Goal: Task Accomplishment & Management: Manage account settings

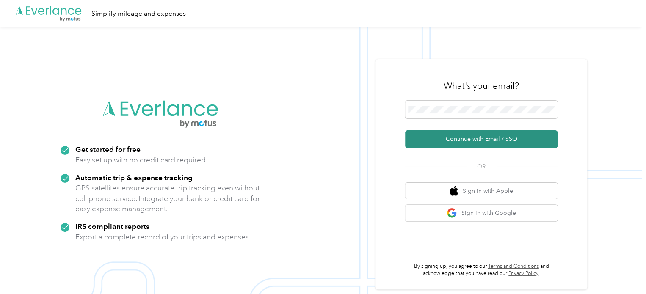
click at [487, 142] on button "Continue with Email / SSO" at bounding box center [481, 139] width 152 height 18
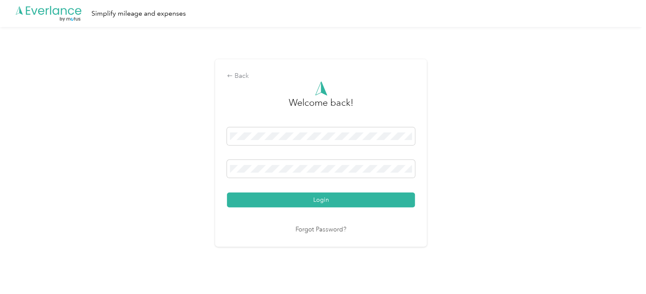
click at [227, 193] on button "Login" at bounding box center [321, 200] width 188 height 15
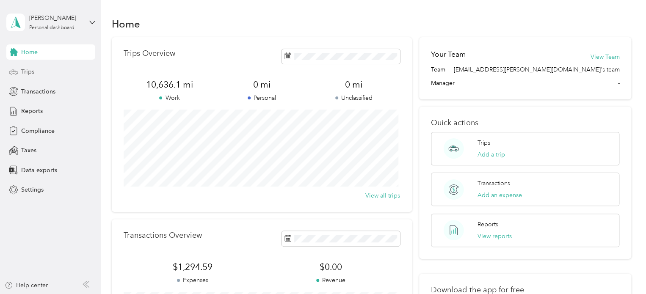
click at [25, 73] on span "Trips" at bounding box center [27, 71] width 13 height 9
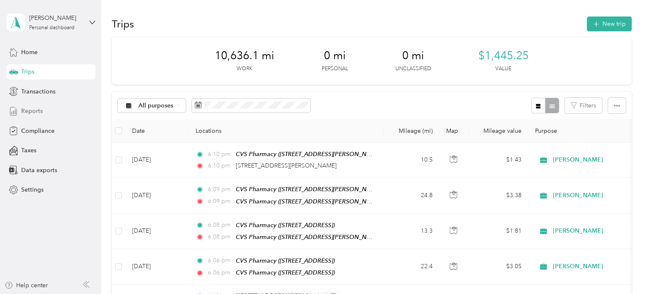
click at [29, 109] on span "Reports" at bounding box center [32, 111] width 22 height 9
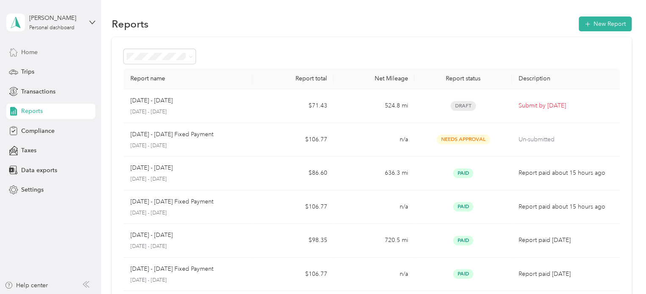
click at [28, 55] on span "Home" at bounding box center [29, 52] width 17 height 9
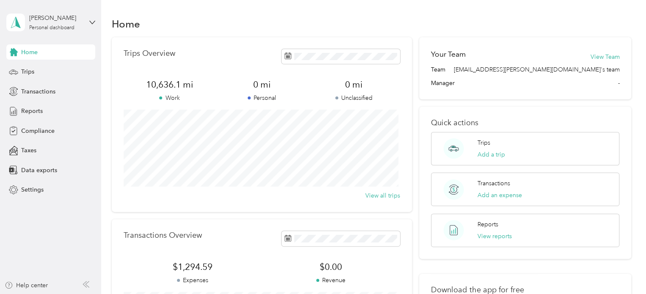
click at [612, 17] on div "Home" at bounding box center [372, 24] width 520 height 18
click at [257, 17] on div "Home" at bounding box center [372, 24] width 520 height 18
click at [223, 23] on div "Home" at bounding box center [372, 24] width 520 height 18
click at [37, 71] on div "Trips" at bounding box center [50, 71] width 89 height 15
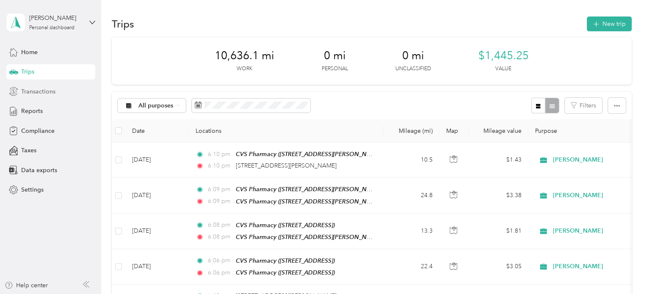
click at [42, 91] on span "Transactions" at bounding box center [38, 91] width 34 height 9
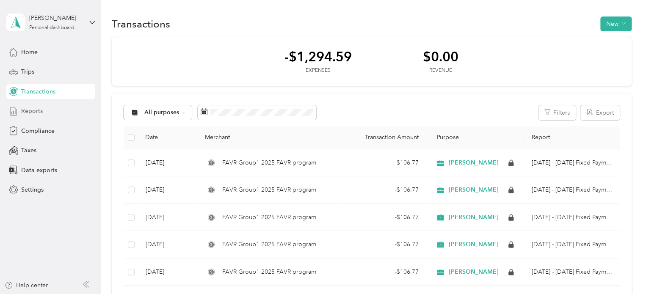
click at [34, 110] on span "Reports" at bounding box center [32, 111] width 22 height 9
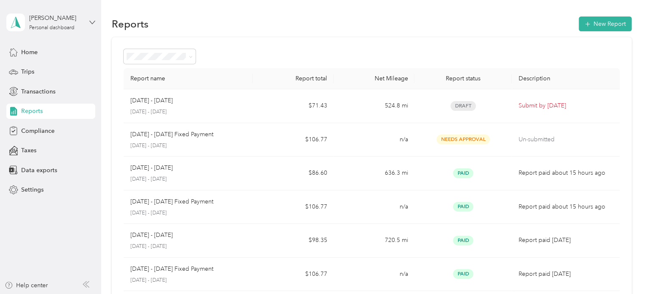
click at [90, 23] on icon at bounding box center [92, 22] width 6 height 6
click at [32, 67] on div "Log out" at bounding box center [30, 65] width 33 height 9
